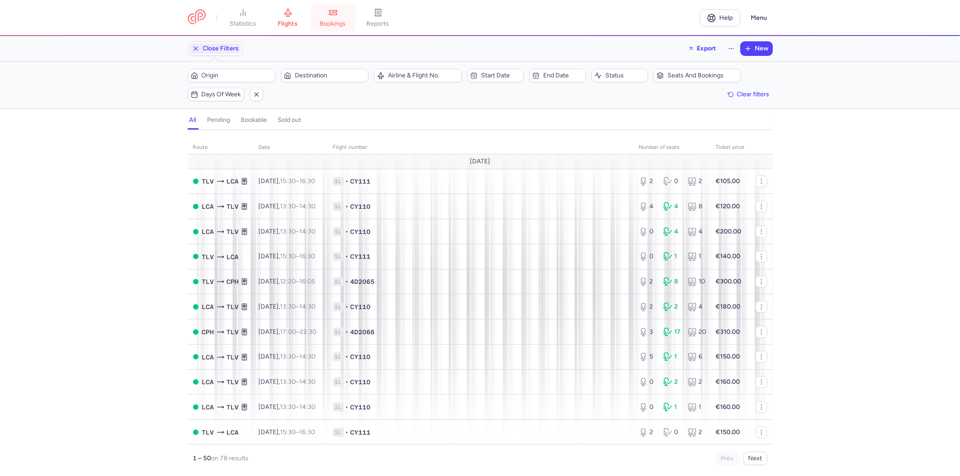
click at [331, 23] on span "bookings" at bounding box center [333, 24] width 26 height 8
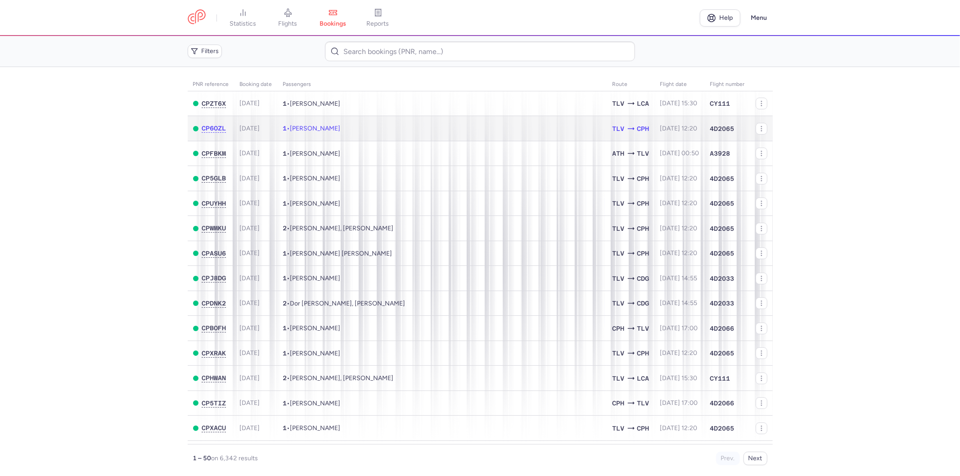
click at [456, 125] on td "1 • [PERSON_NAME]" at bounding box center [442, 128] width 329 height 25
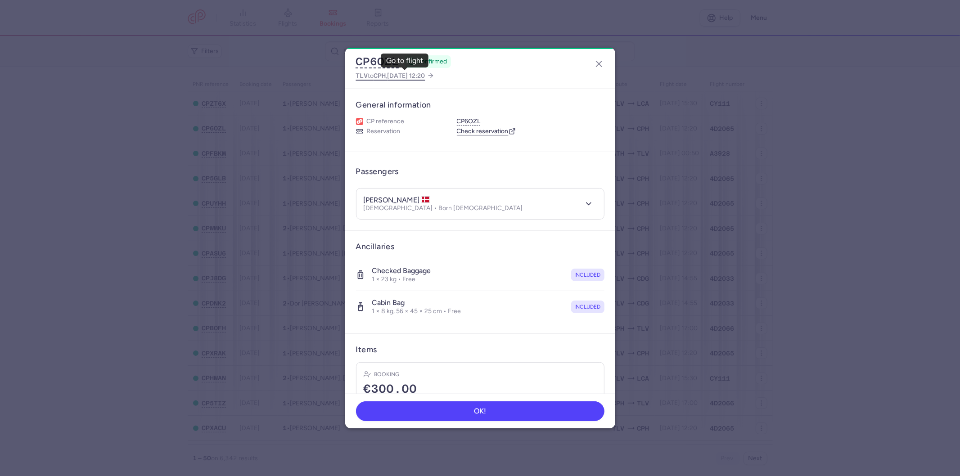
click at [390, 75] on span "TLV to CPH , [DATE] 12:20" at bounding box center [390, 75] width 69 height 11
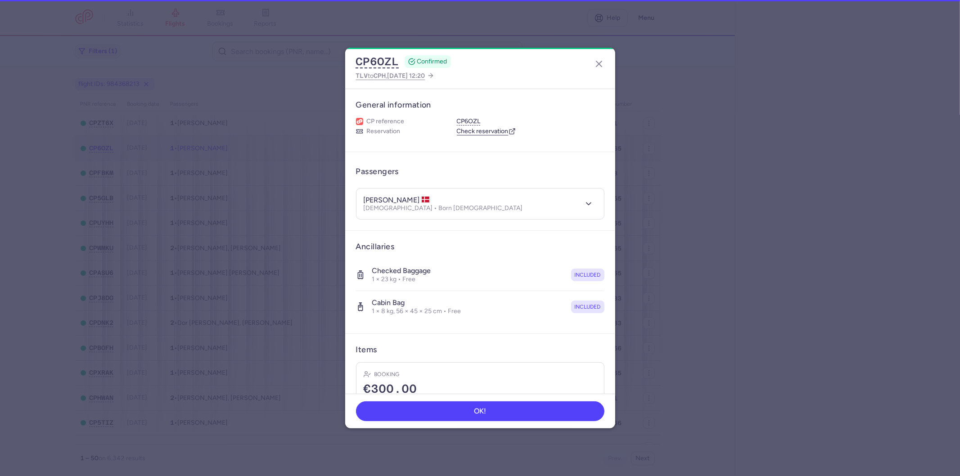
select select "hours"
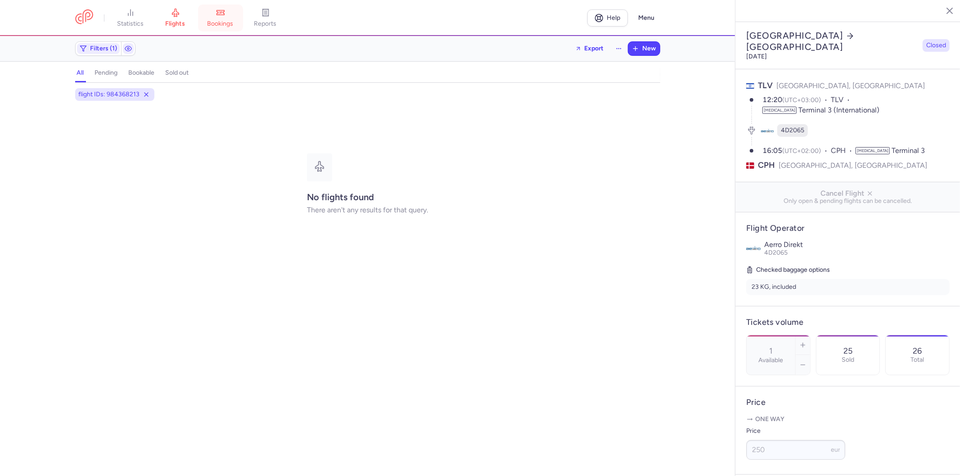
click at [224, 18] on link "bookings" at bounding box center [220, 18] width 45 height 20
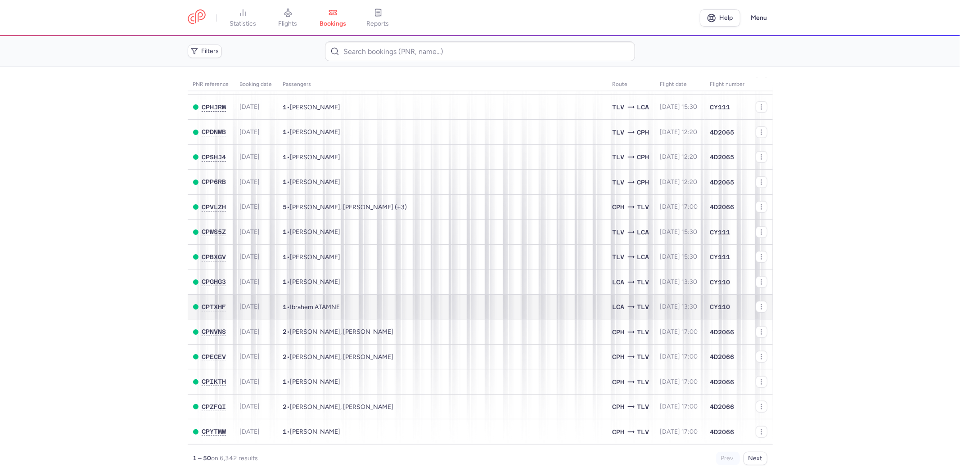
scroll to position [909, 0]
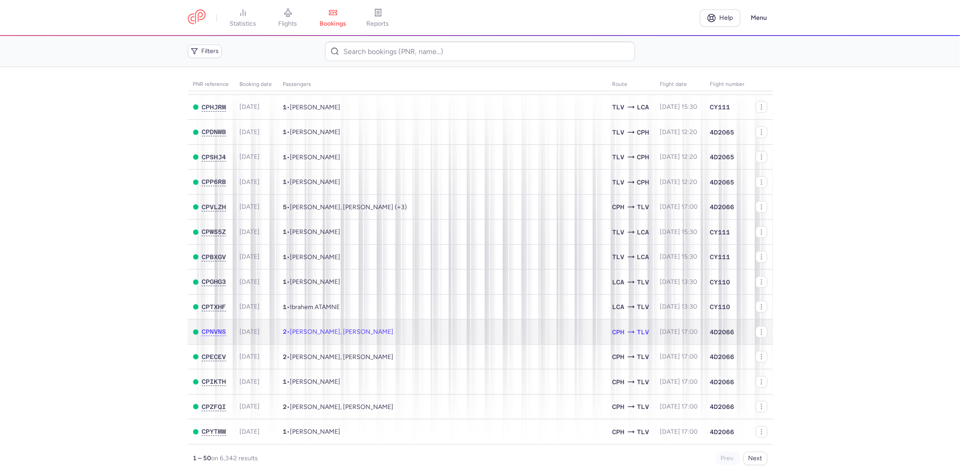
click at [541, 331] on td "2 • [PERSON_NAME], [PERSON_NAME]" at bounding box center [442, 332] width 329 height 25
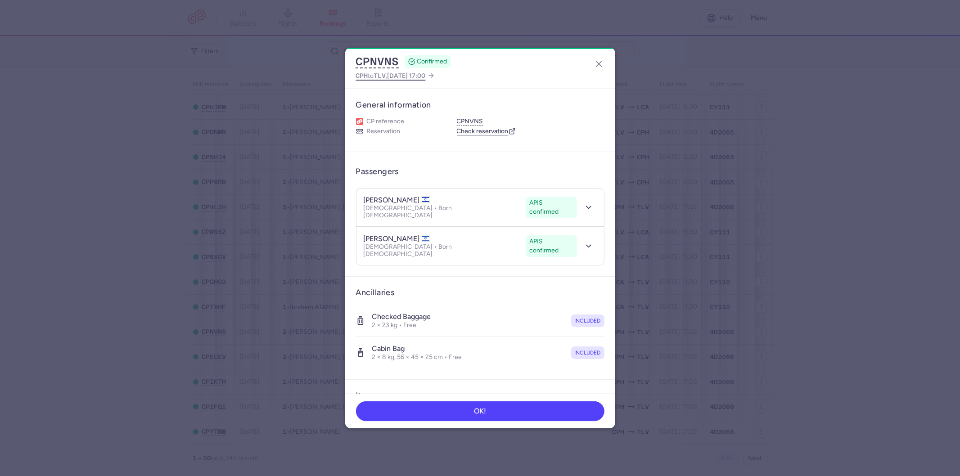
click at [404, 77] on span "[DATE] 17:00" at bounding box center [407, 76] width 38 height 8
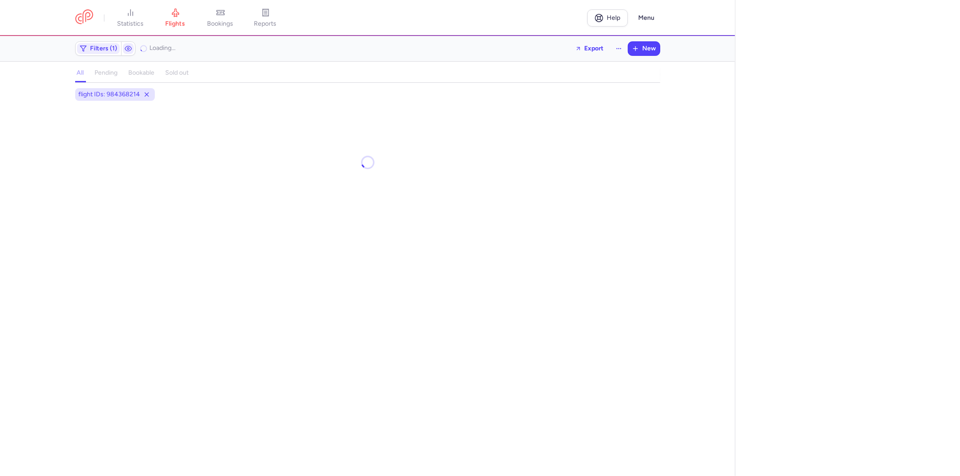
select select "hours"
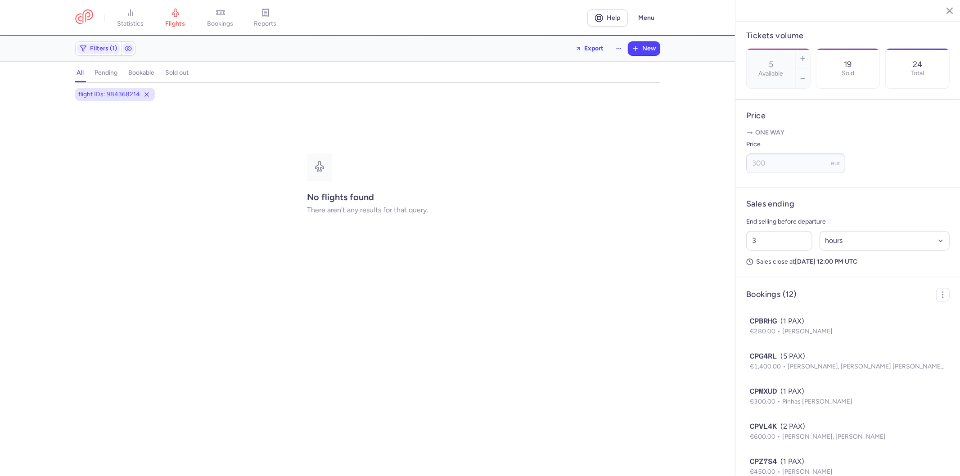
scroll to position [213, 0]
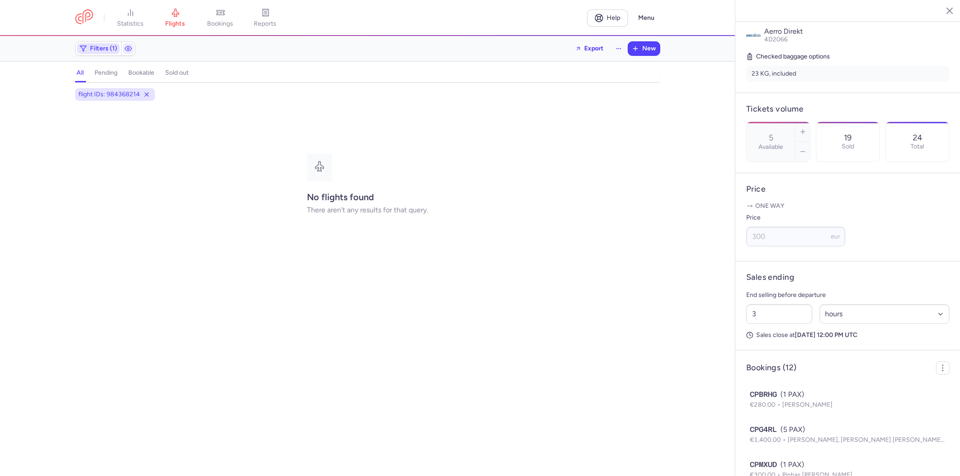
click at [113, 50] on span "Filters (1)" at bounding box center [103, 48] width 27 height 7
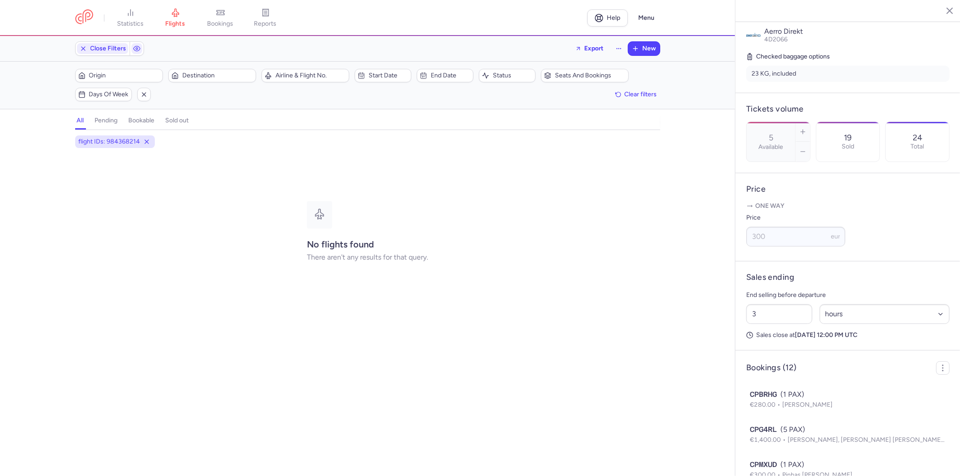
scroll to position [0, 0]
click at [115, 50] on span "Close Filters" at bounding box center [108, 48] width 36 height 7
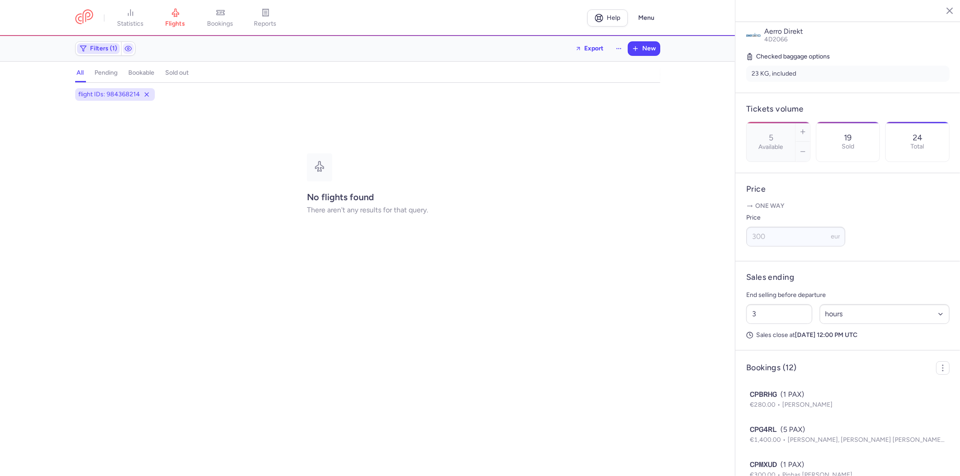
click at [82, 49] on icon "button" at bounding box center [83, 48] width 7 height 7
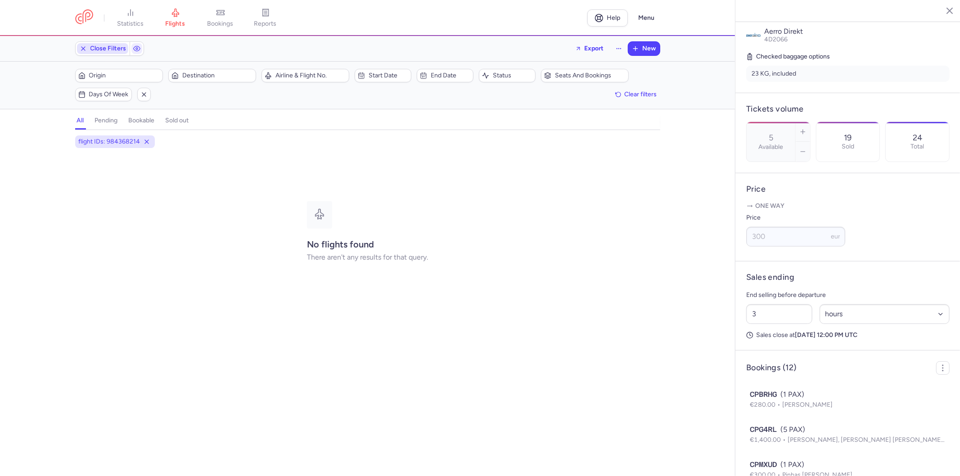
click at [80, 50] on icon "button" at bounding box center [83, 48] width 7 height 7
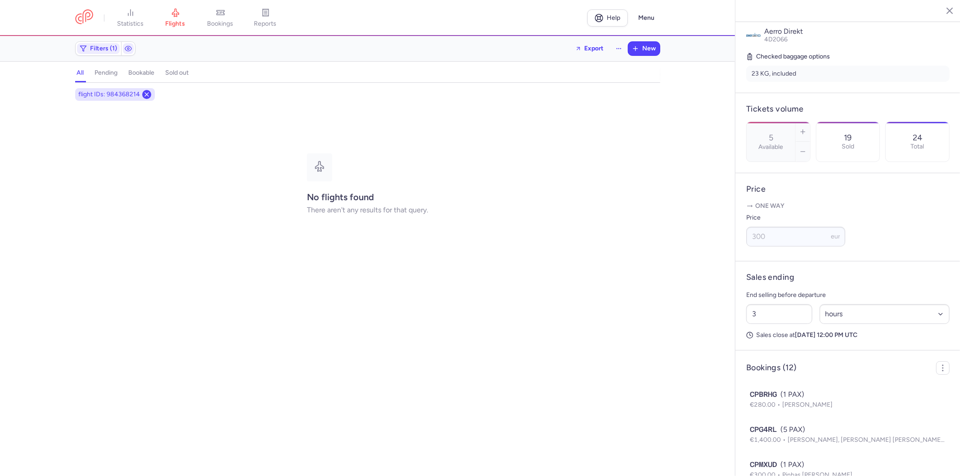
click at [143, 96] on icon at bounding box center [146, 94] width 7 height 7
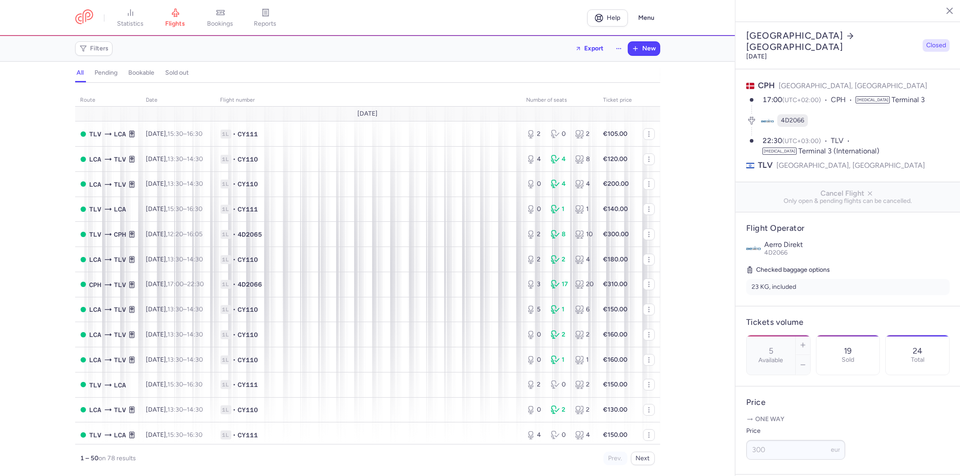
click at [941, 15] on button "button" at bounding box center [943, 11] width 14 height 14
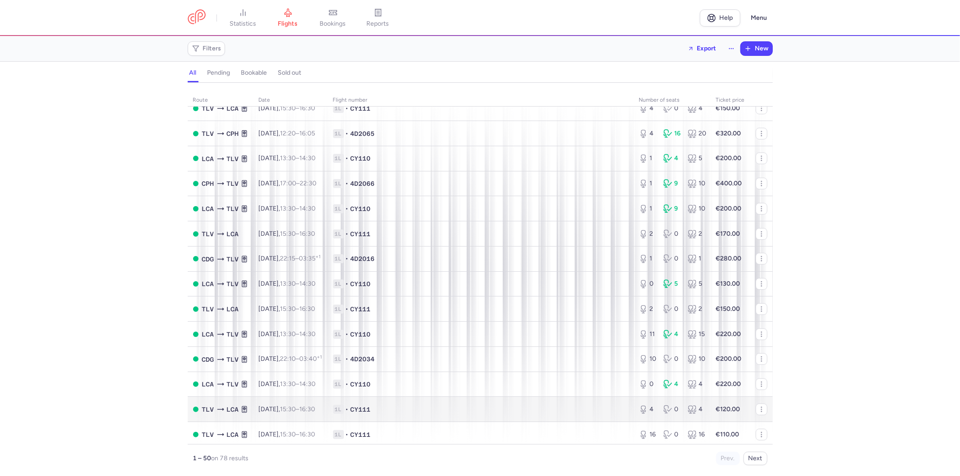
scroll to position [450, 0]
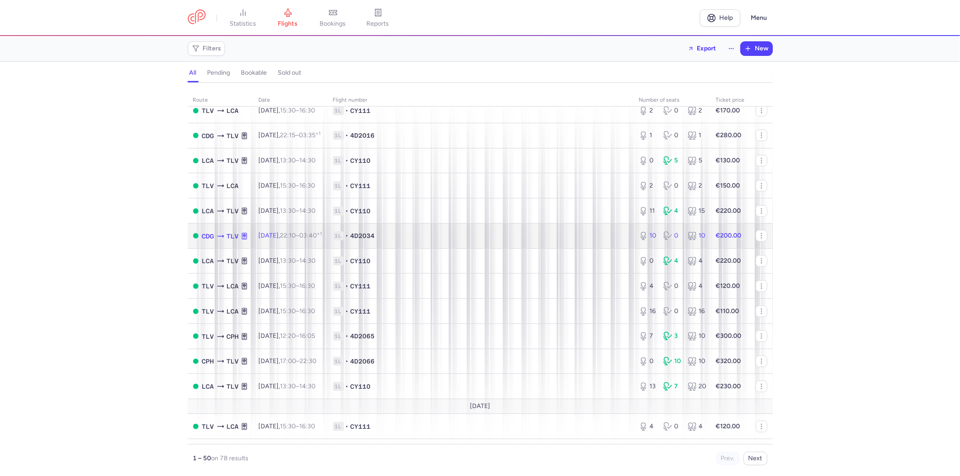
click at [559, 240] on span "1L • 4D2034" at bounding box center [480, 235] width 295 height 9
select select "hours"
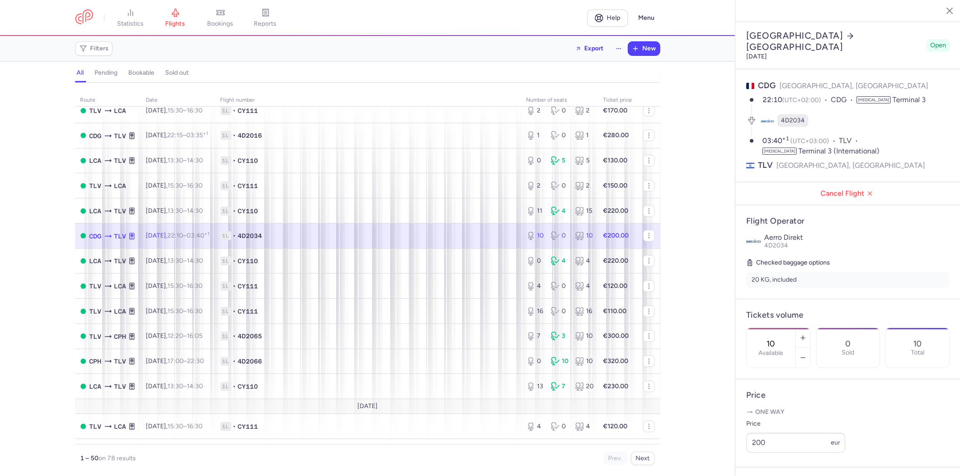
scroll to position [150, 0]
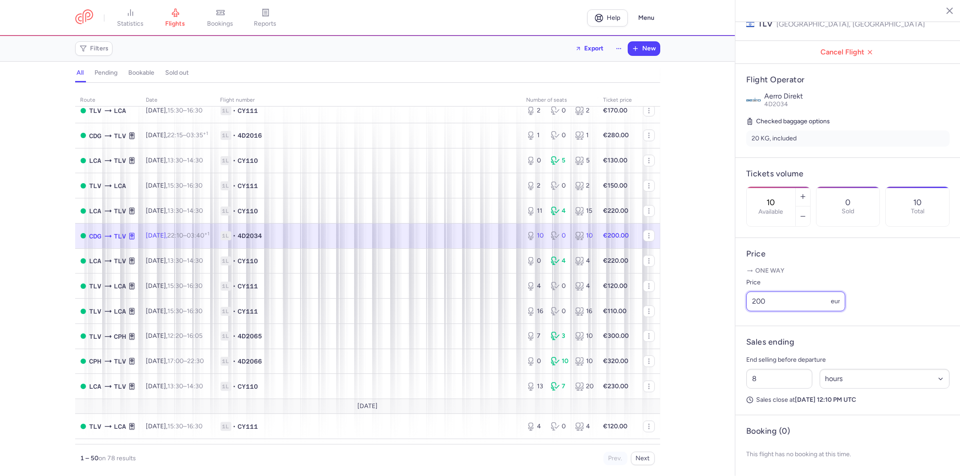
click at [777, 308] on input "200" at bounding box center [795, 302] width 99 height 20
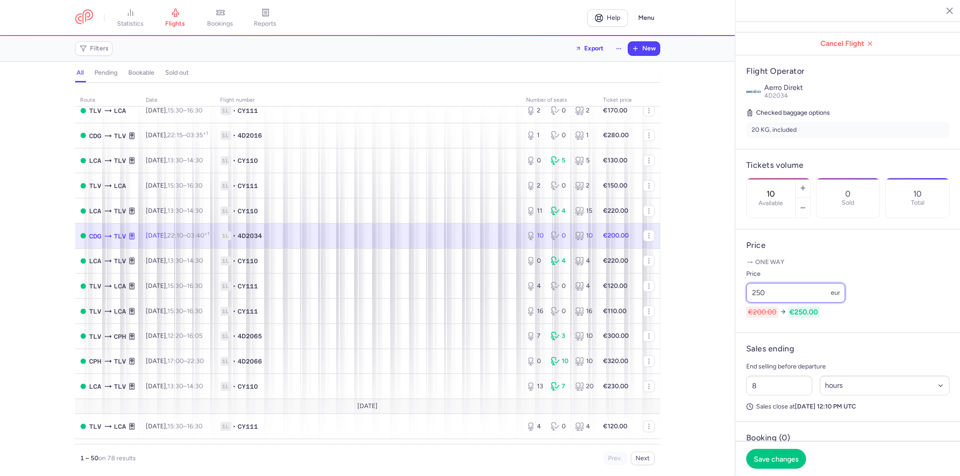
click at [789, 302] on input "250" at bounding box center [795, 293] width 99 height 20
type input "300"
click at [782, 462] on span "Save changes" at bounding box center [776, 459] width 45 height 8
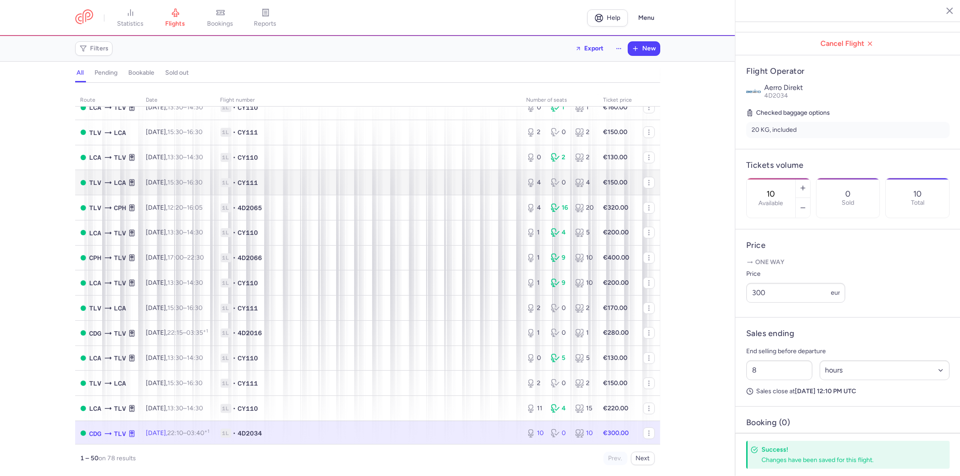
scroll to position [250, 0]
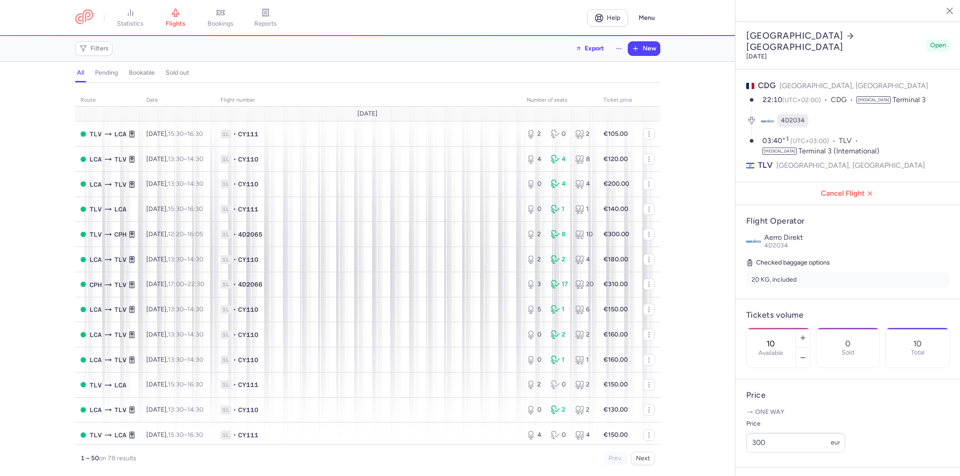
select select "hours"
